Goal: Navigation & Orientation: Find specific page/section

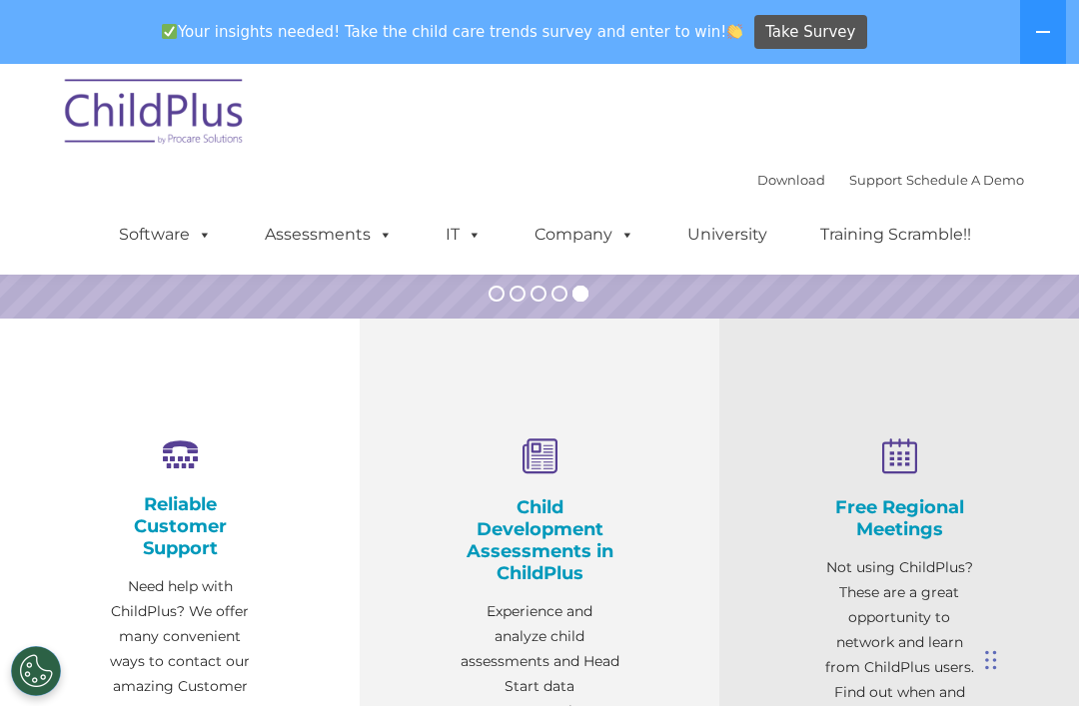
select select "MEDIUM"
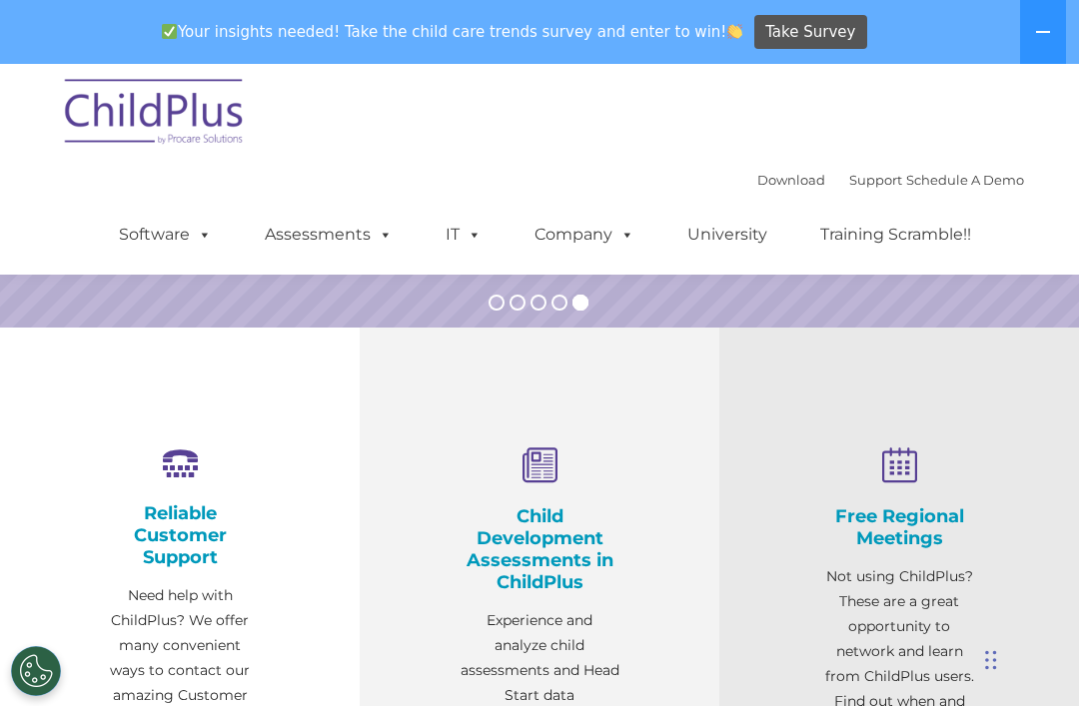
scroll to position [512, 0]
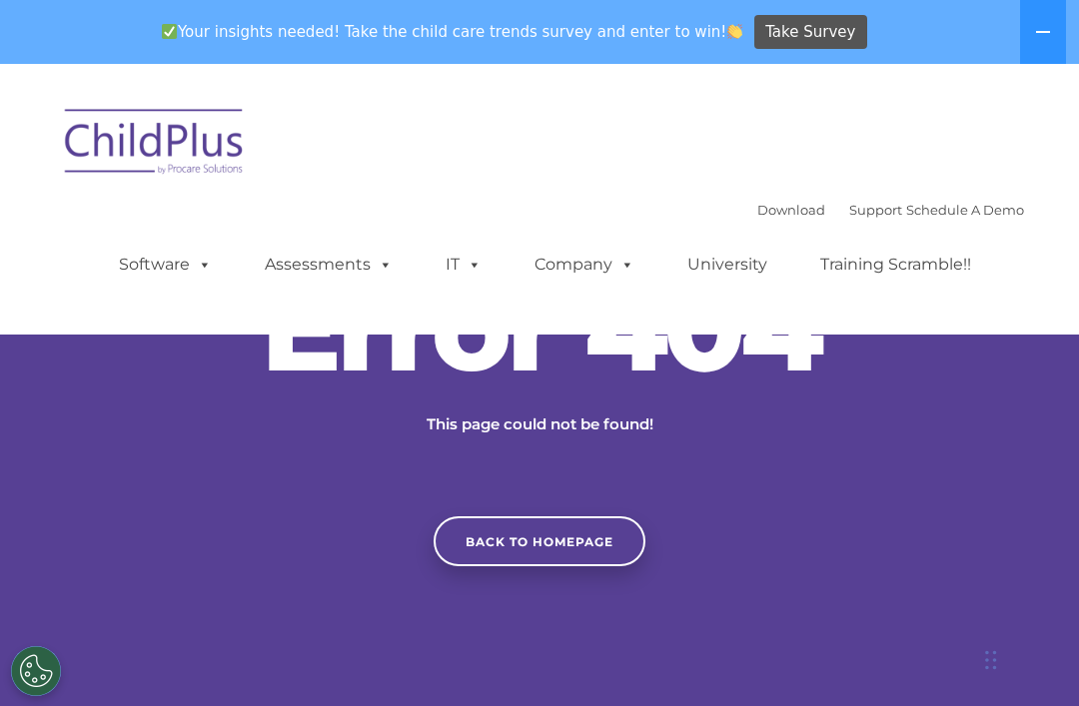
click at [140, 140] on img at bounding box center [155, 145] width 200 height 100
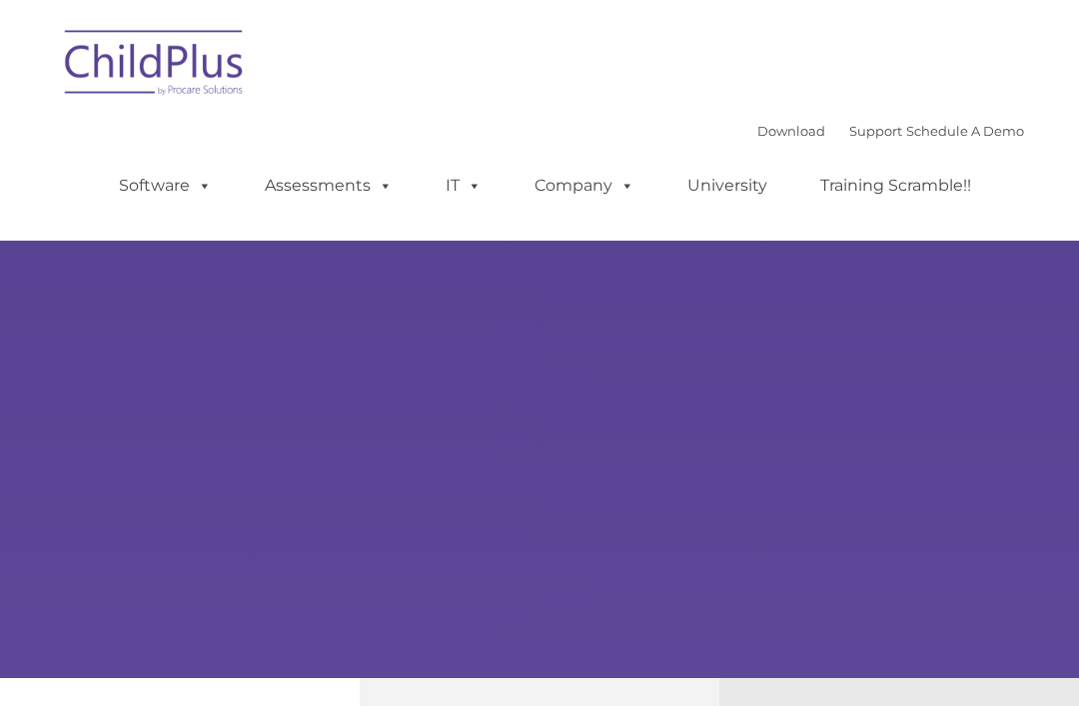
type input ""
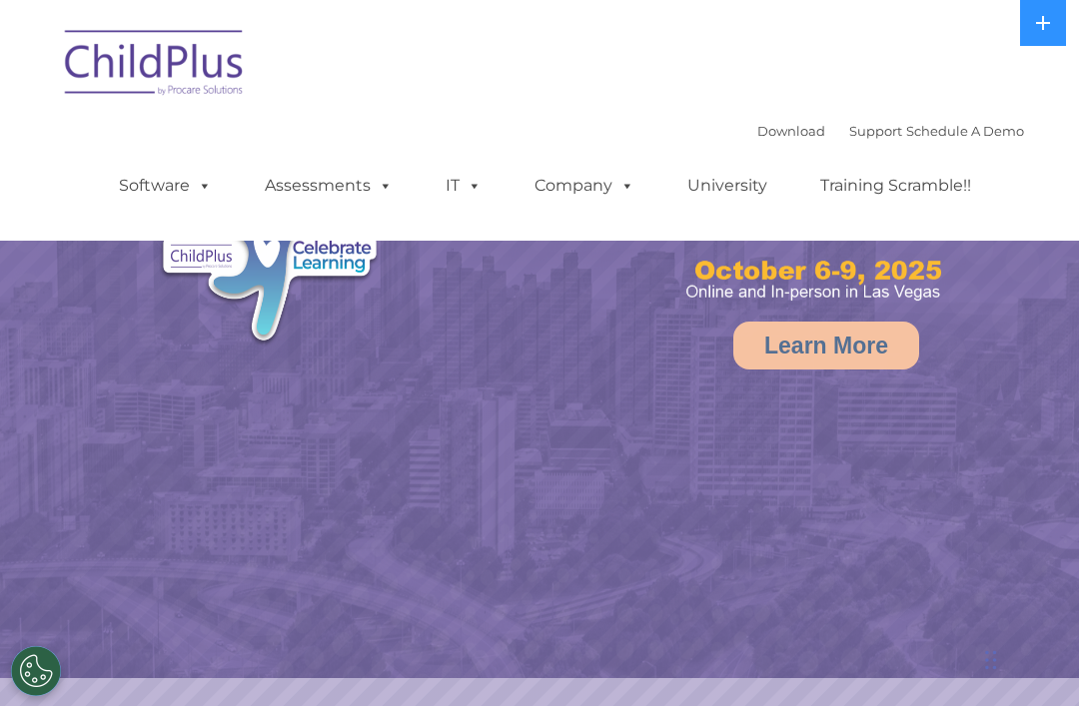
select select "MEDIUM"
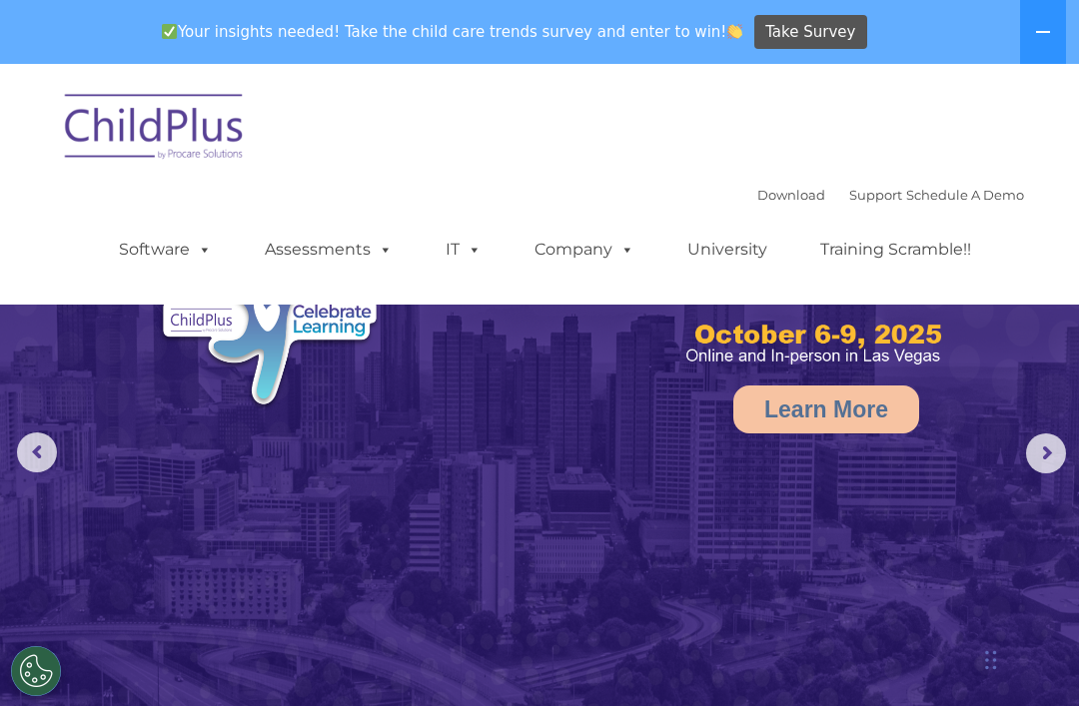
click at [632, 247] on span at bounding box center [623, 249] width 22 height 19
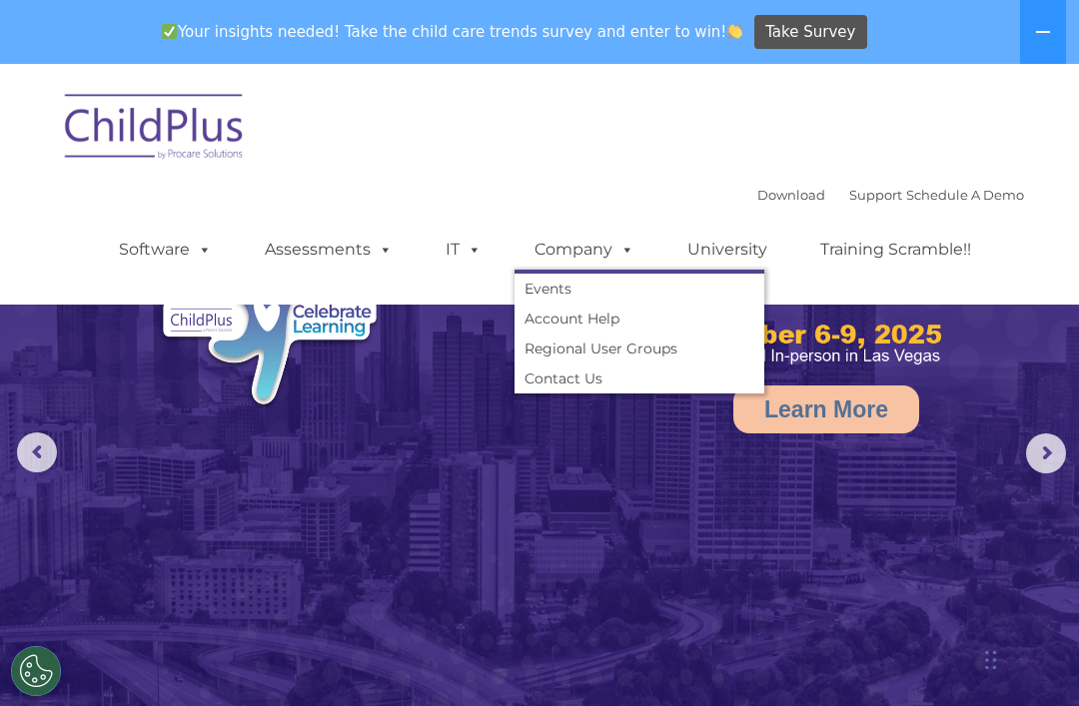
click at [459, 257] on span at bounding box center [470, 249] width 22 height 19
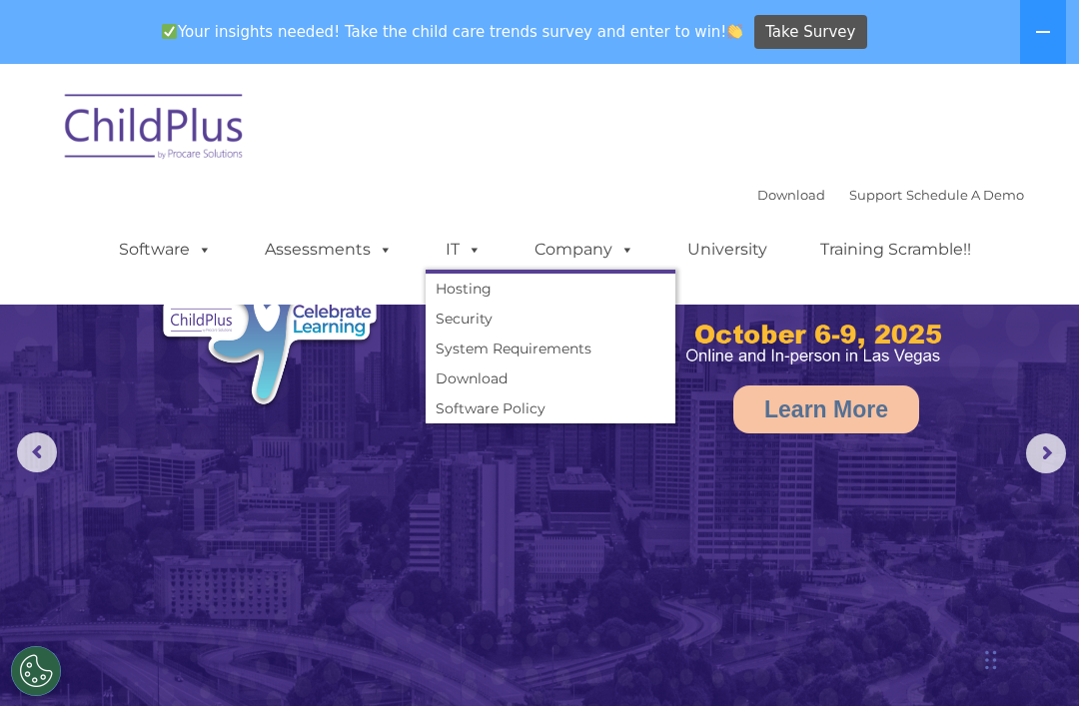
click at [372, 250] on span at bounding box center [382, 249] width 22 height 19
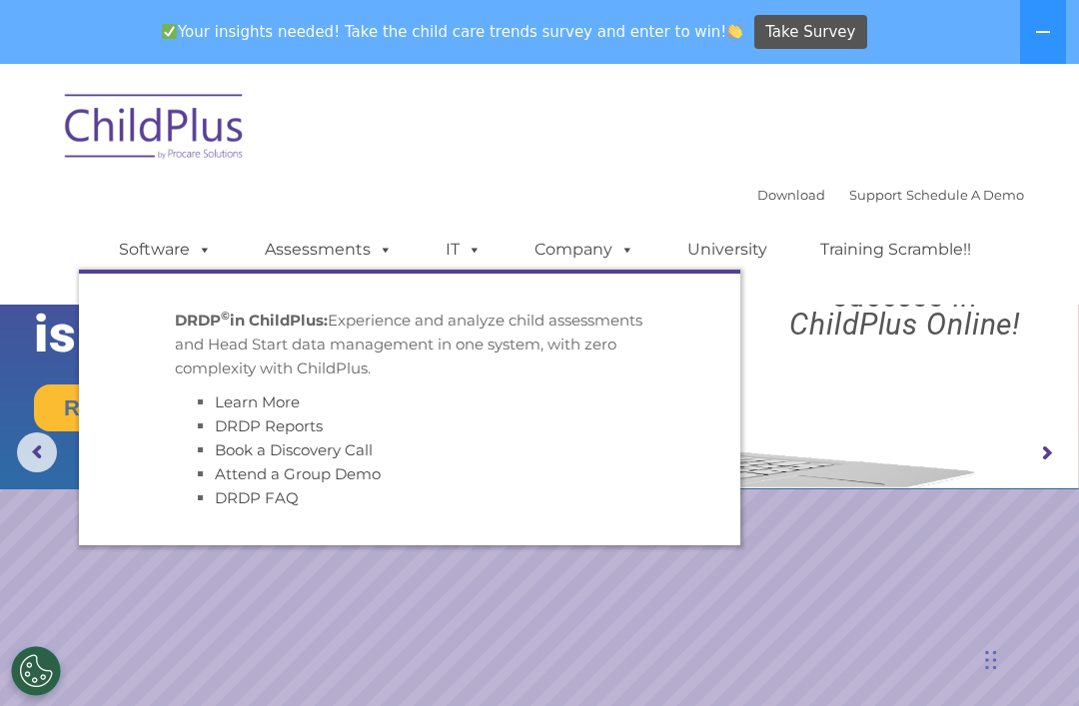
click at [201, 249] on span at bounding box center [201, 249] width 22 height 19
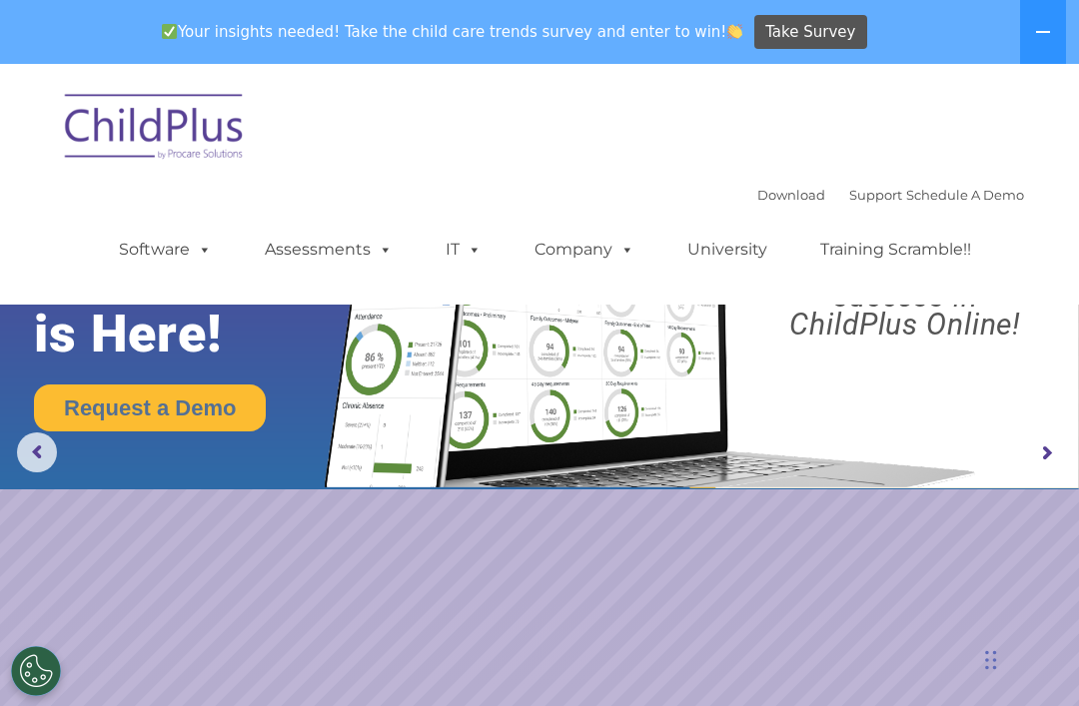
click at [770, 201] on link "Download" at bounding box center [791, 195] width 68 height 16
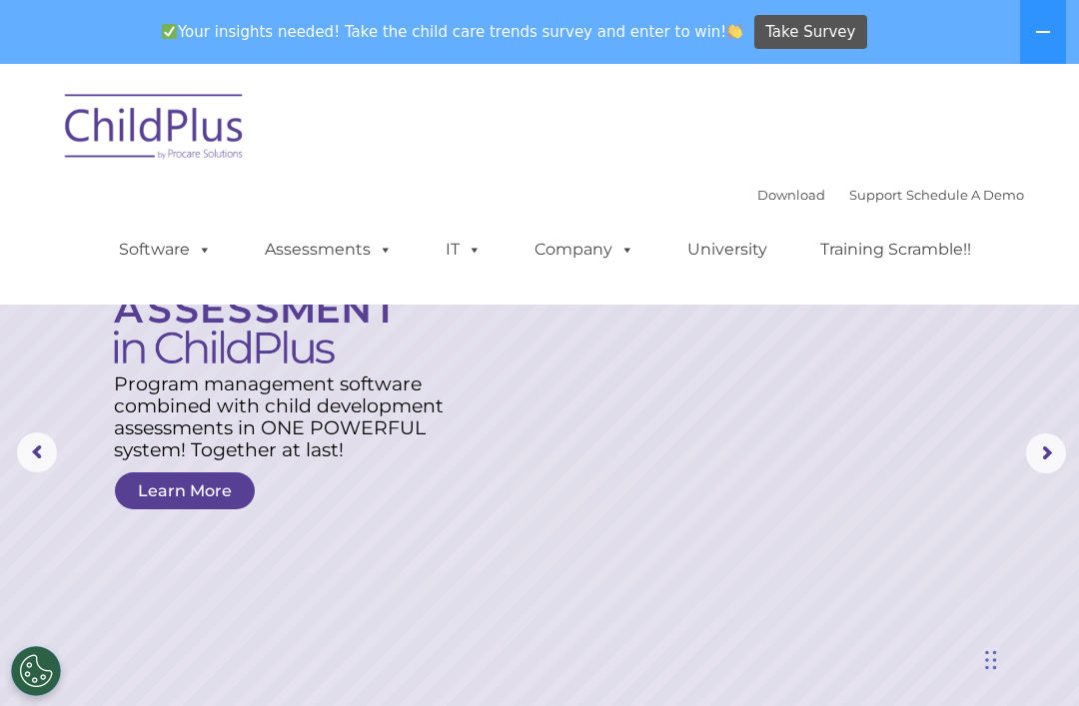
click at [53, 441] on rs-arrow at bounding box center [37, 452] width 40 height 40
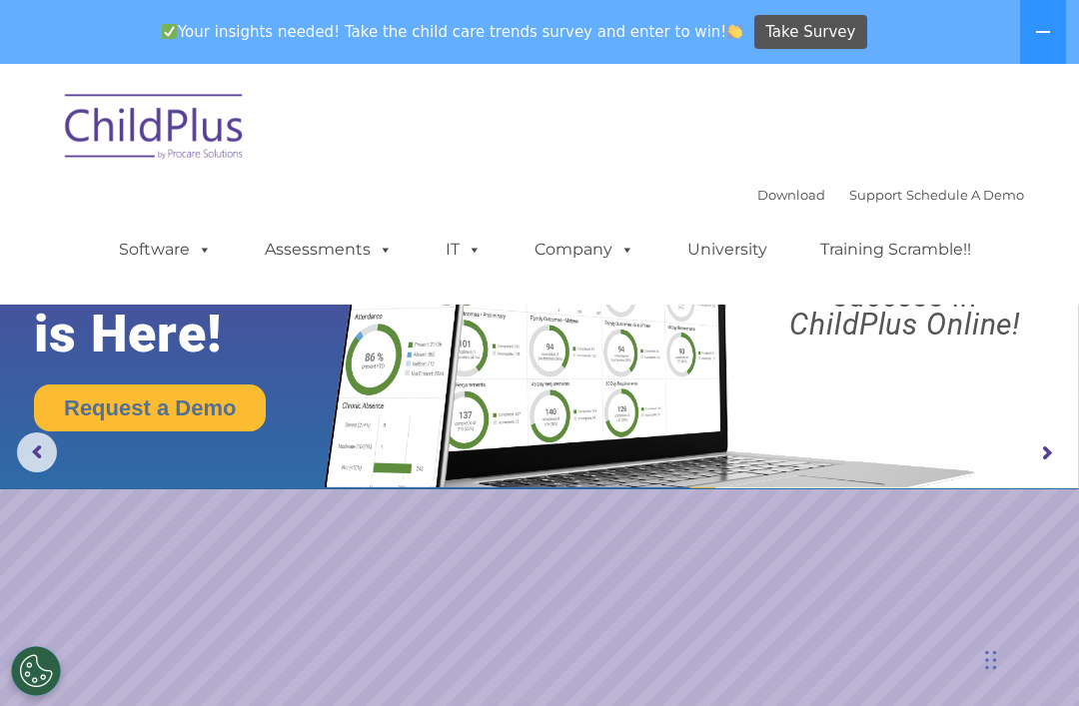
click at [940, 344] on img at bounding box center [646, 304] width 677 height 367
click at [966, 335] on rs-layer "Boost your productivity and streamline your success in ChildPlus Online!" at bounding box center [905, 269] width 321 height 140
click at [1040, 455] on rs-arrow at bounding box center [1046, 453] width 40 height 40
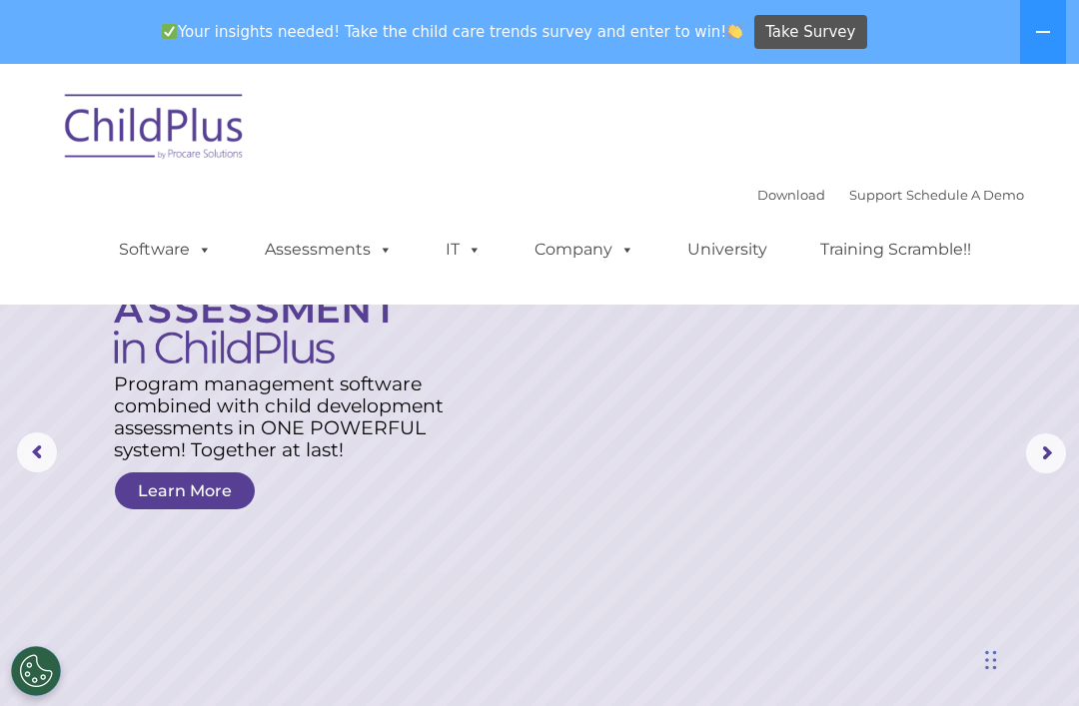
click at [1051, 19] on button at bounding box center [1043, 32] width 46 height 64
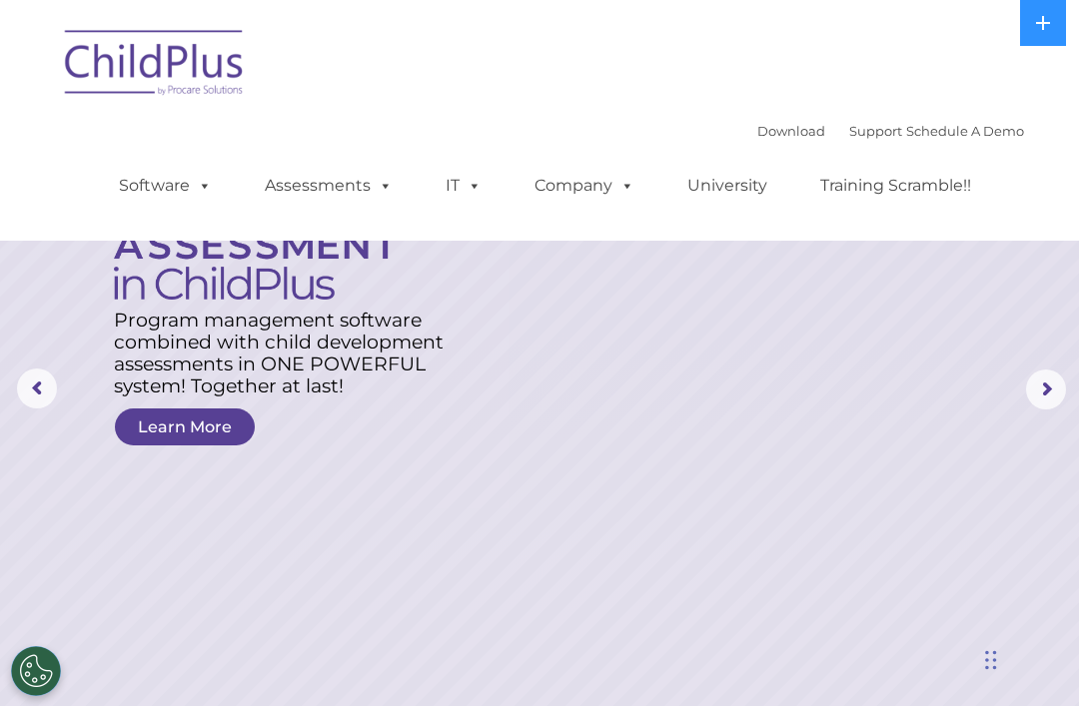
click at [570, 530] on rs-layer at bounding box center [539, 389] width 1079 height 779
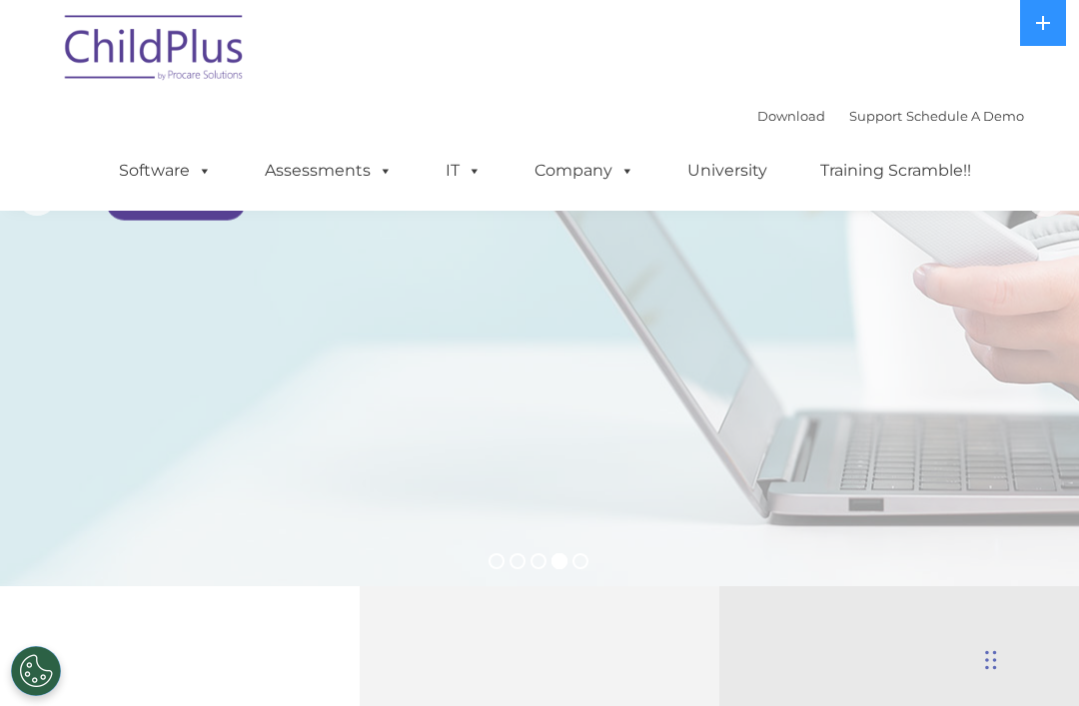
scroll to position [188, 0]
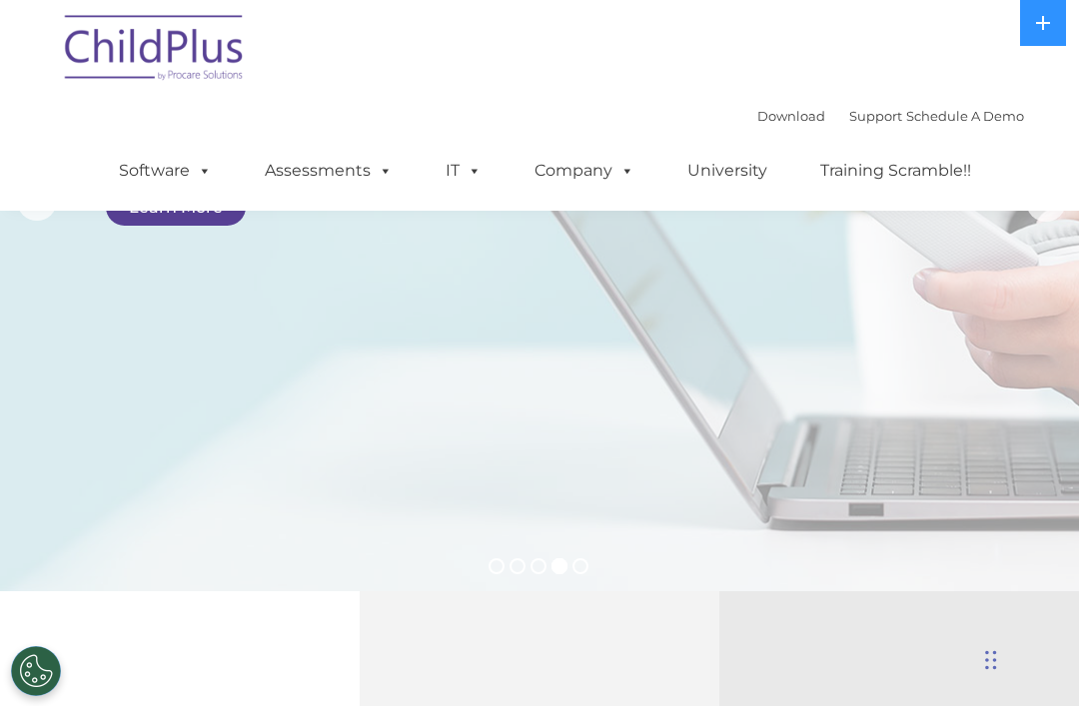
click at [206, 167] on span at bounding box center [201, 170] width 22 height 19
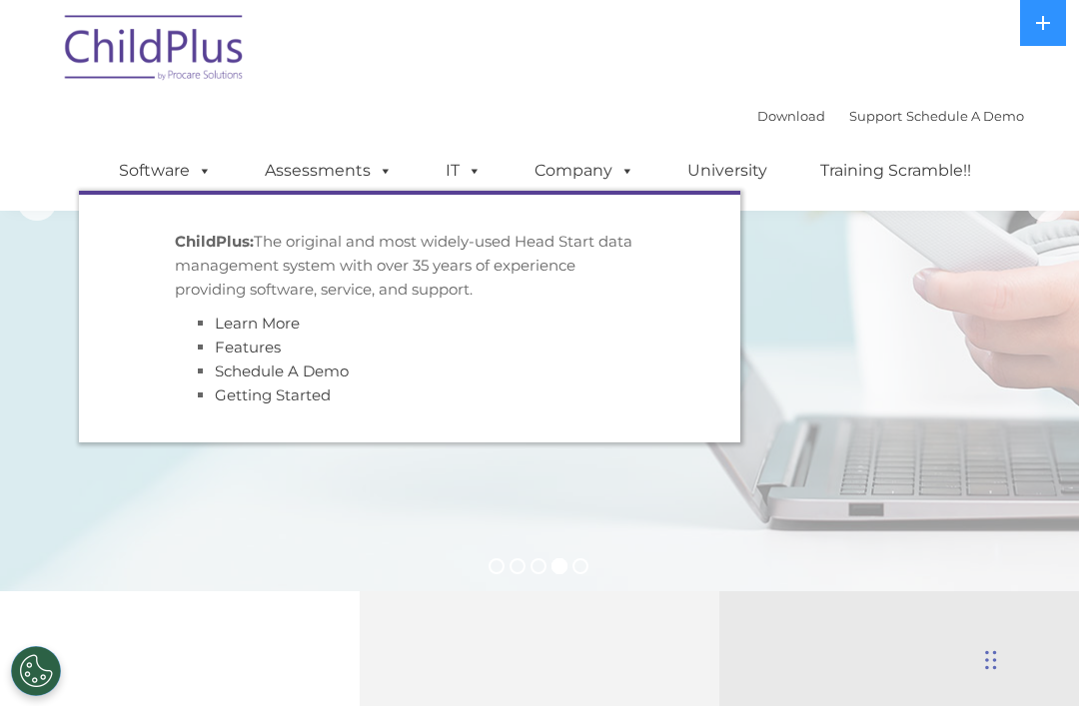
click at [379, 174] on span at bounding box center [382, 170] width 22 height 19
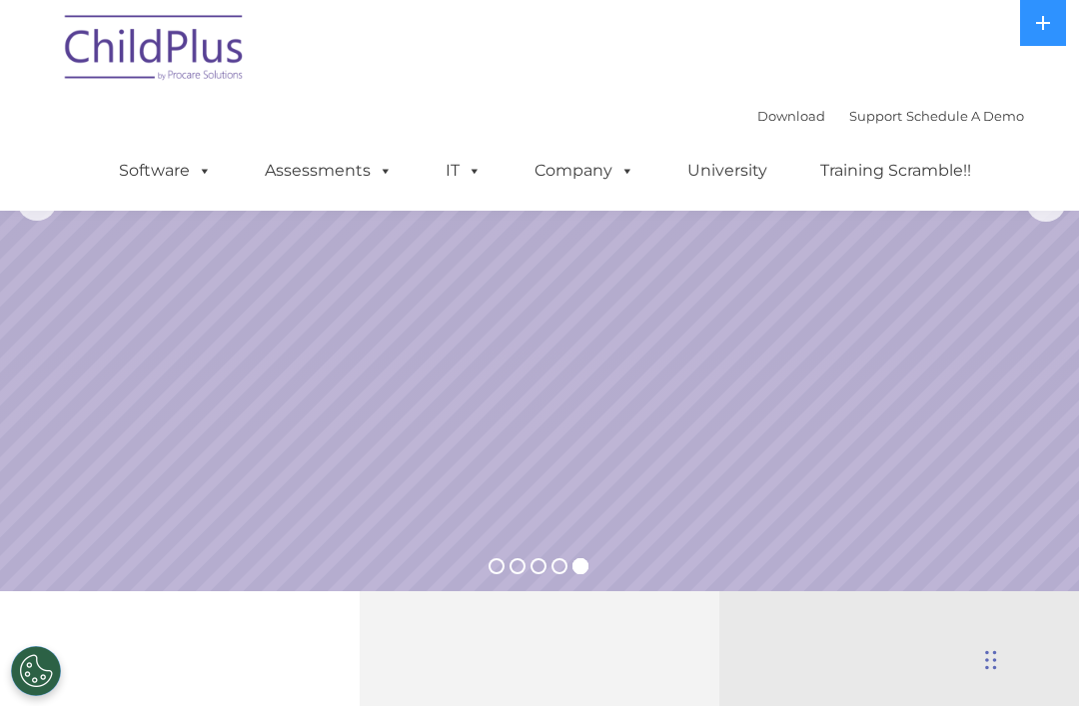
click at [944, 119] on link "Schedule A Demo" at bounding box center [965, 116] width 118 height 16
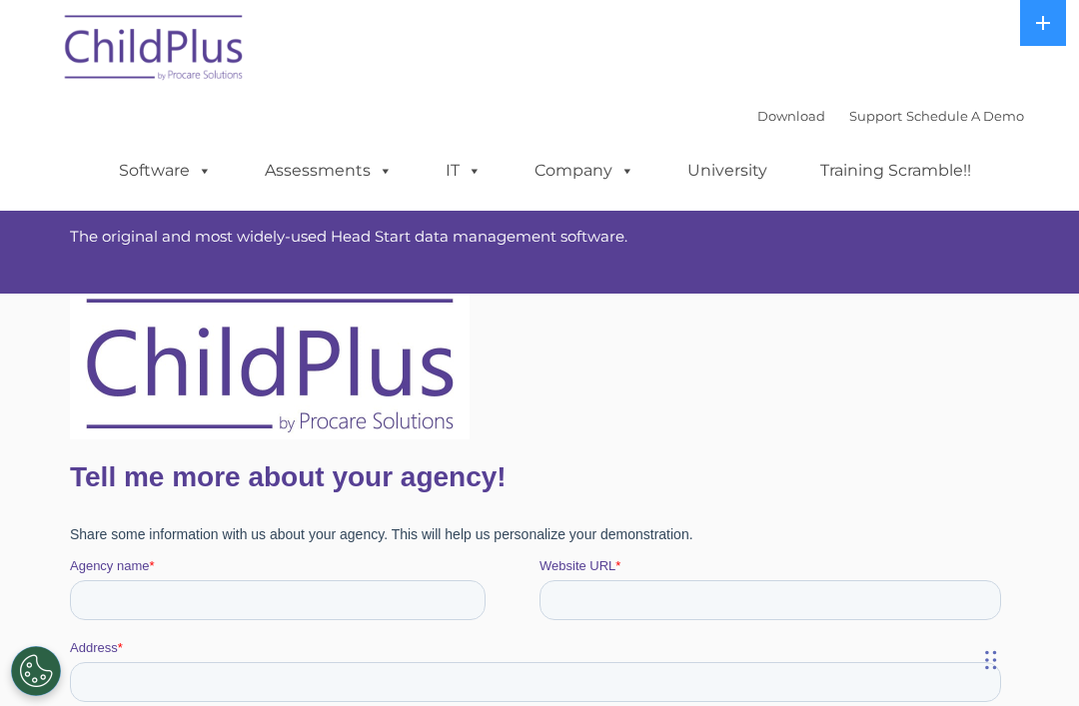
click at [850, 121] on link "Support" at bounding box center [875, 116] width 53 height 16
click at [855, 122] on link "Support" at bounding box center [875, 116] width 53 height 16
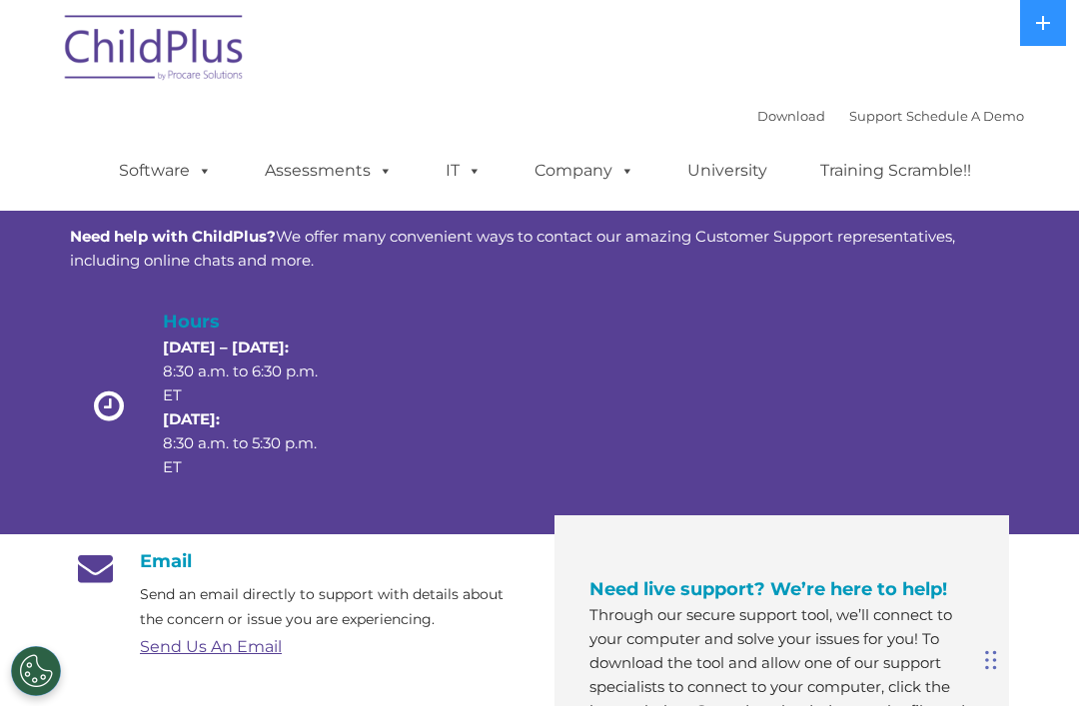
click at [153, 56] on img at bounding box center [155, 51] width 200 height 100
